Goal: Check status

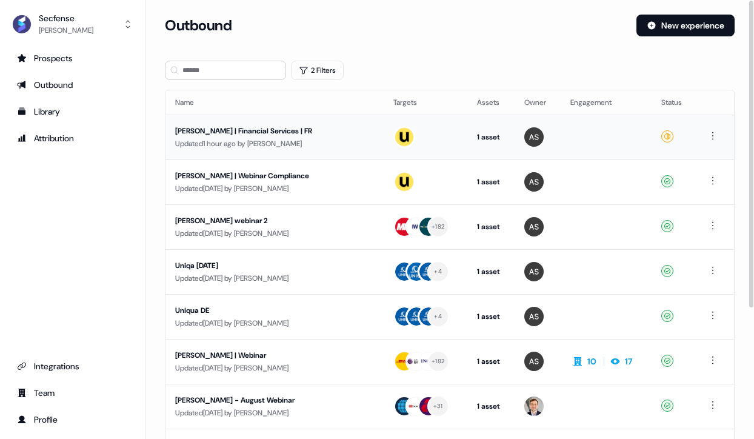
click at [233, 136] on div "Sara | Financial Services | FR Updated 1 hour ago by Antoni Sikora" at bounding box center [274, 137] width 199 height 25
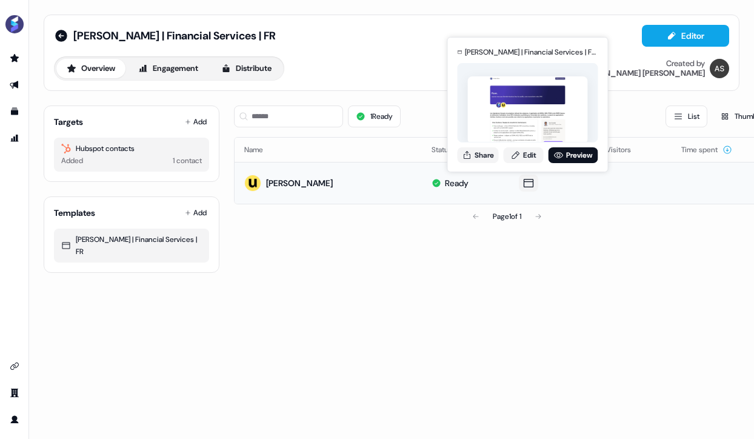
click at [538, 115] on img at bounding box center [528, 109] width 120 height 67
click at [572, 155] on link "Preview" at bounding box center [574, 155] width 50 height 16
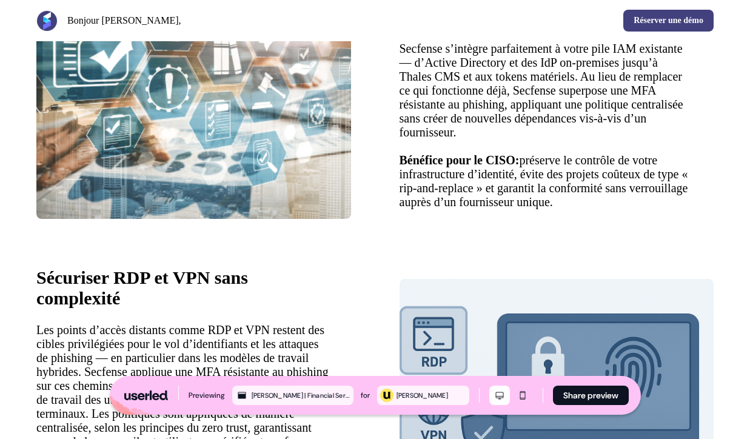
scroll to position [1402, 0]
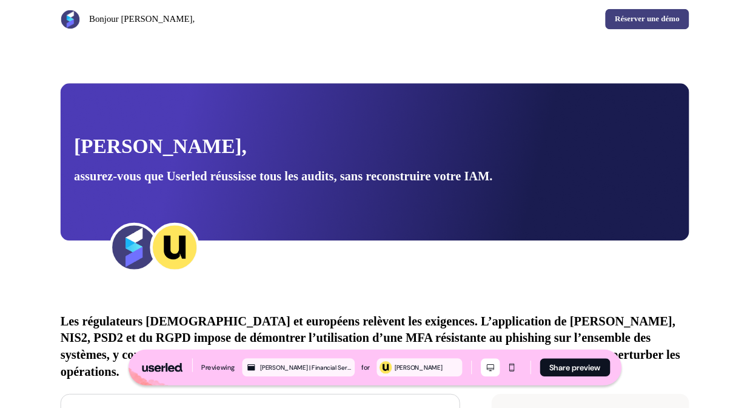
scroll to position [1402, 0]
